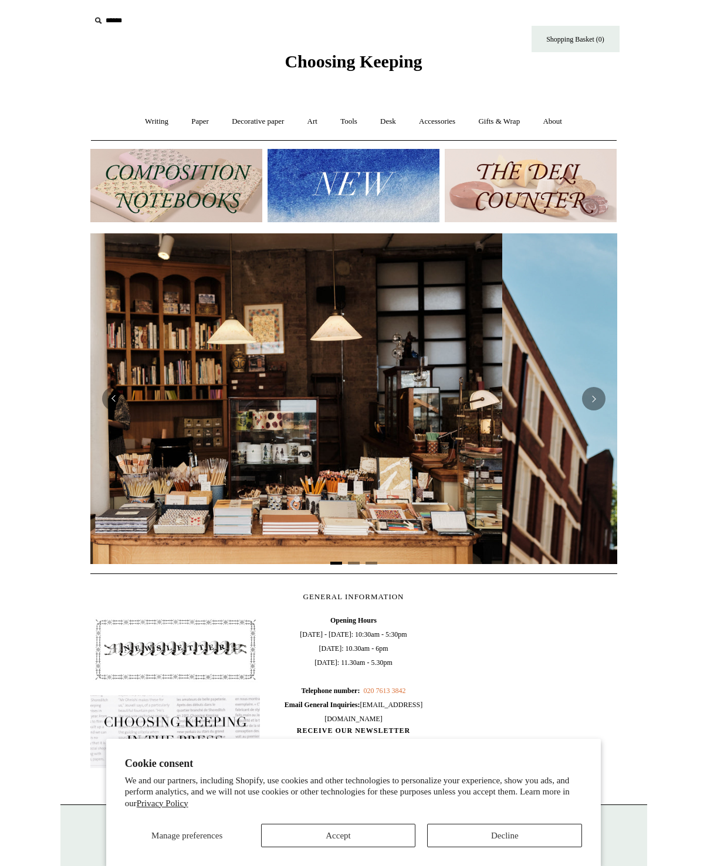
click at [442, 125] on link "Accessories +" at bounding box center [436, 121] width 57 height 31
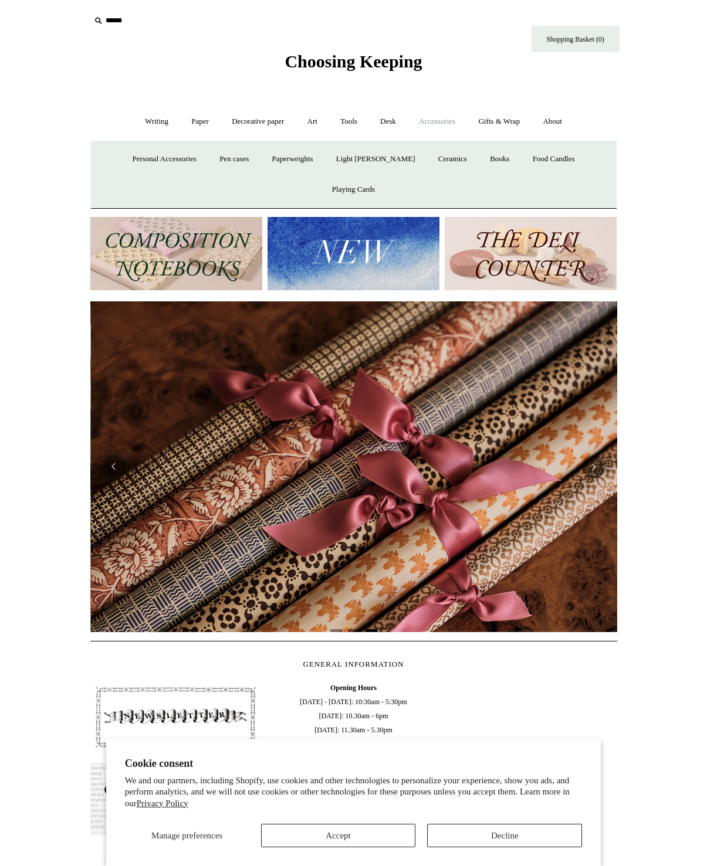
scroll to position [0, 1053]
click at [383, 128] on link "Desk +" at bounding box center [388, 121] width 37 height 31
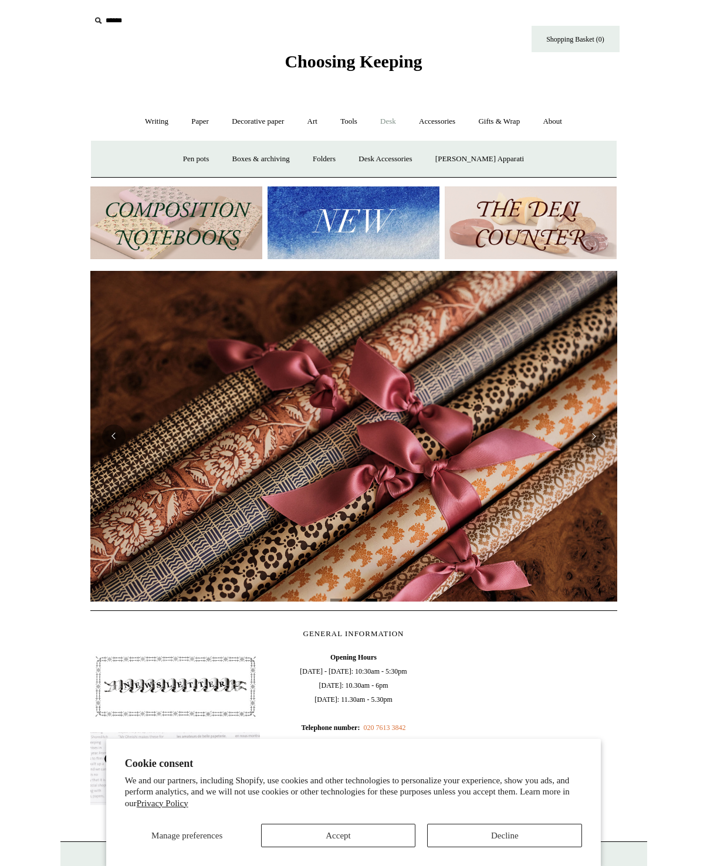
scroll to position [0, 989]
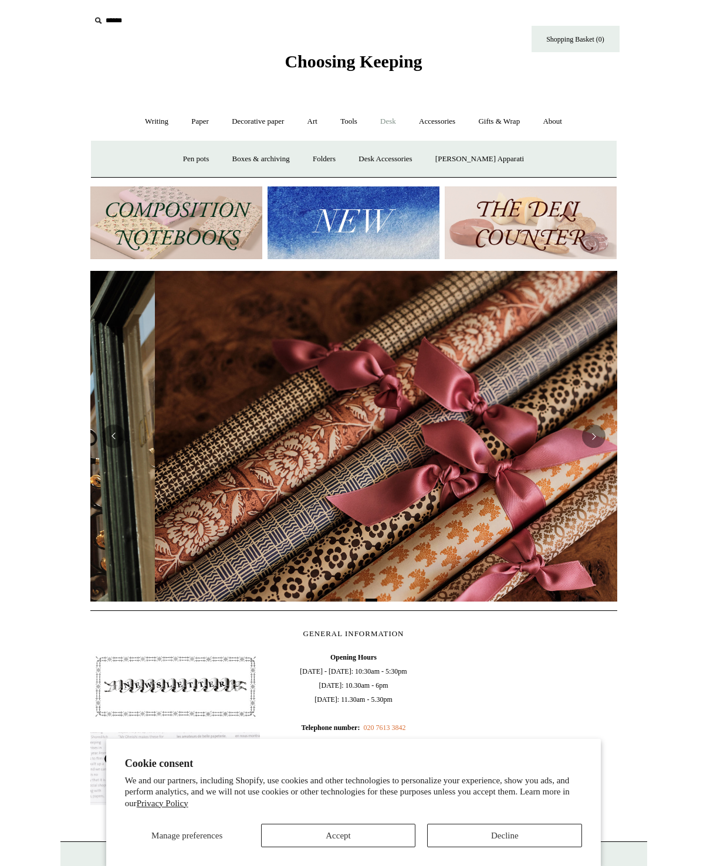
click at [272, 169] on link "Boxes & archiving" at bounding box center [261, 159] width 79 height 31
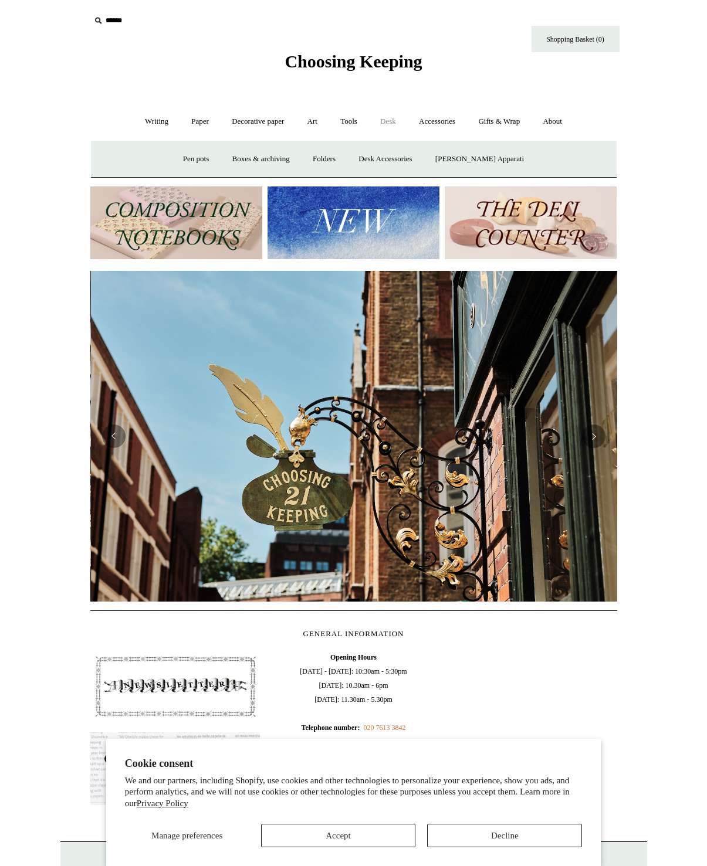
scroll to position [0, 527]
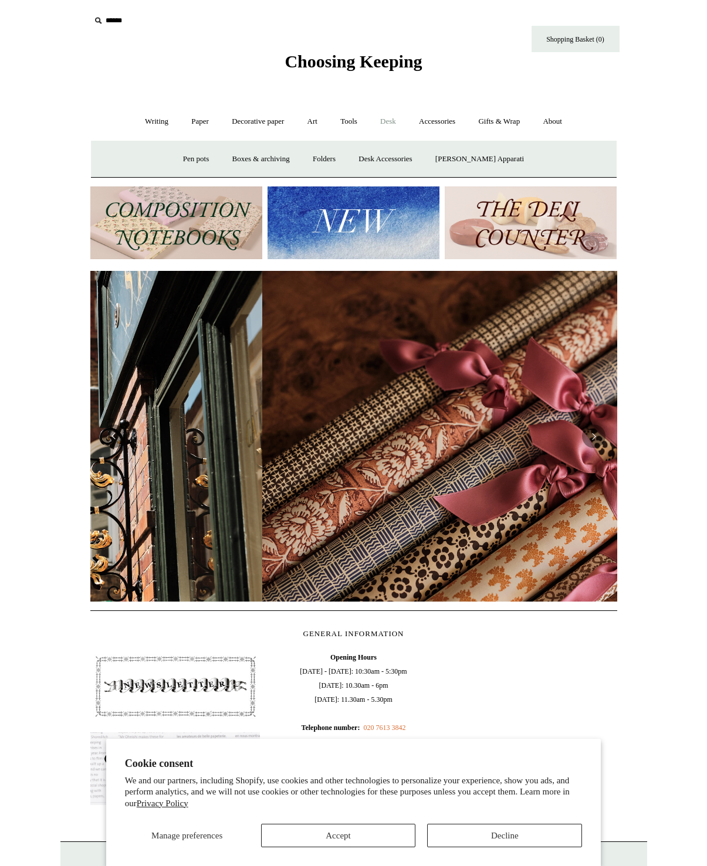
click at [272, 161] on link "Boxes & archiving" at bounding box center [261, 159] width 79 height 31
